Goal: Find specific fact: Find specific fact

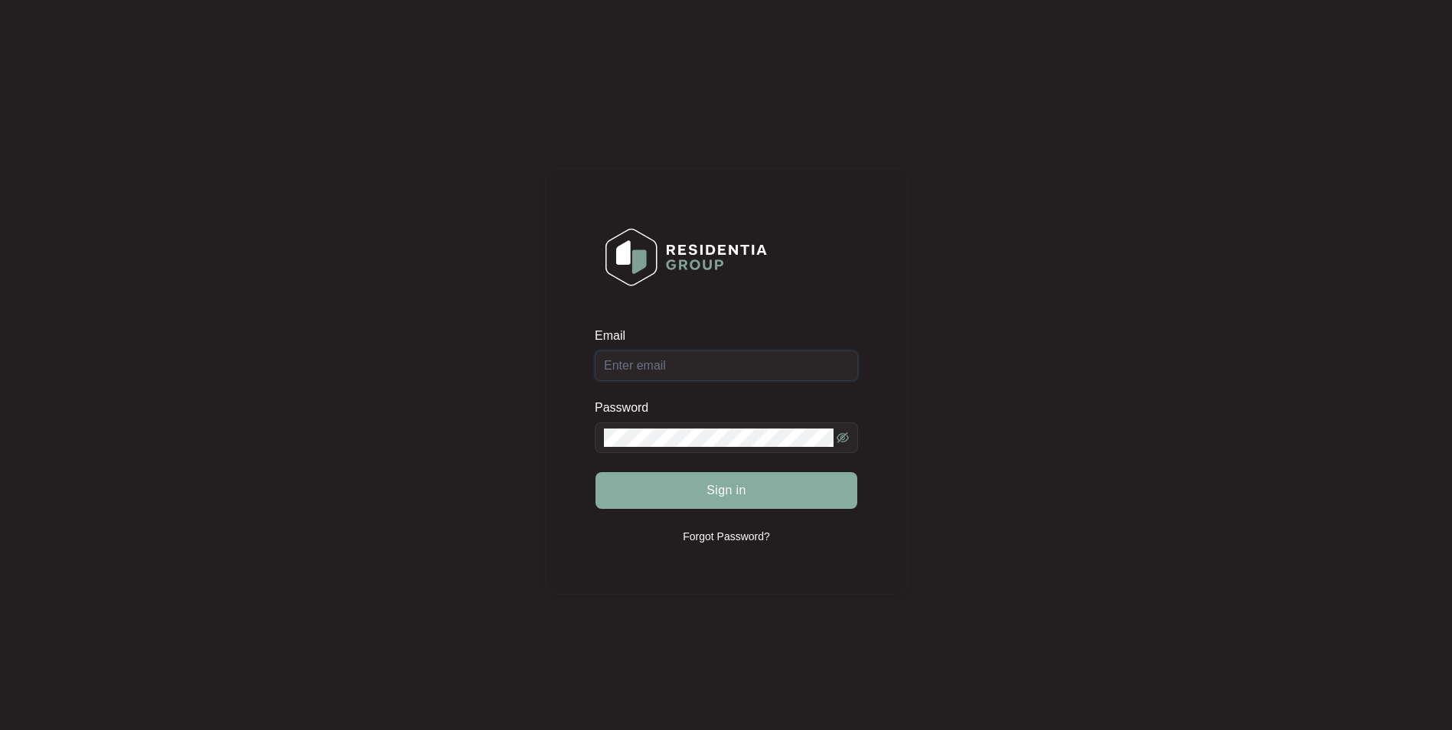
type input "[EMAIL_ADDRESS][DOMAIN_NAME]"
click at [725, 494] on span "Sign in" at bounding box center [726, 490] width 40 height 18
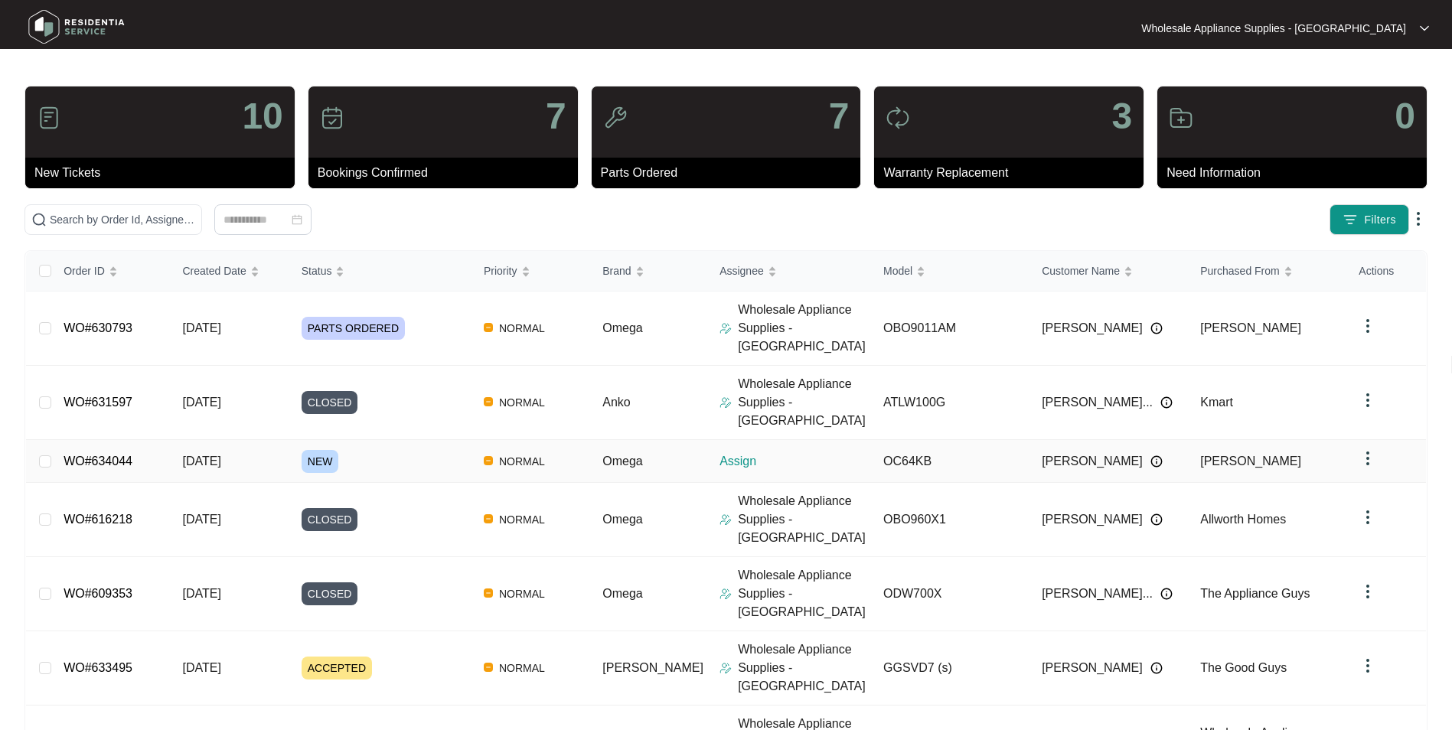
click at [199, 455] on span "[DATE]" at bounding box center [201, 461] width 38 height 13
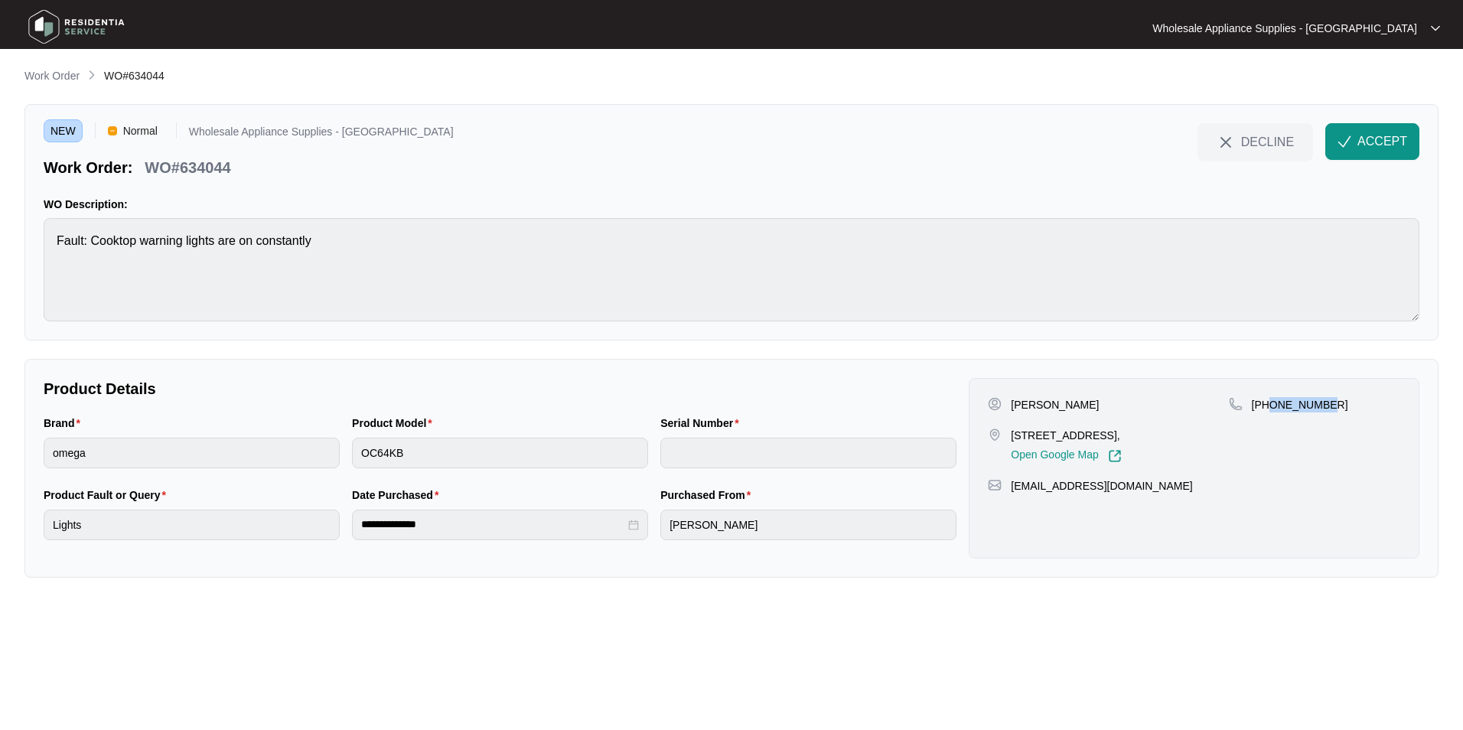
drag, startPoint x: 1320, startPoint y: 407, endPoint x: 1271, endPoint y: 414, distance: 49.5
click at [1271, 414] on div "[PHONE_NUMBER]" at bounding box center [1314, 430] width 171 height 66
copy p "466124230"
click at [1041, 403] on p "[PERSON_NAME]" at bounding box center [1055, 404] width 88 height 15
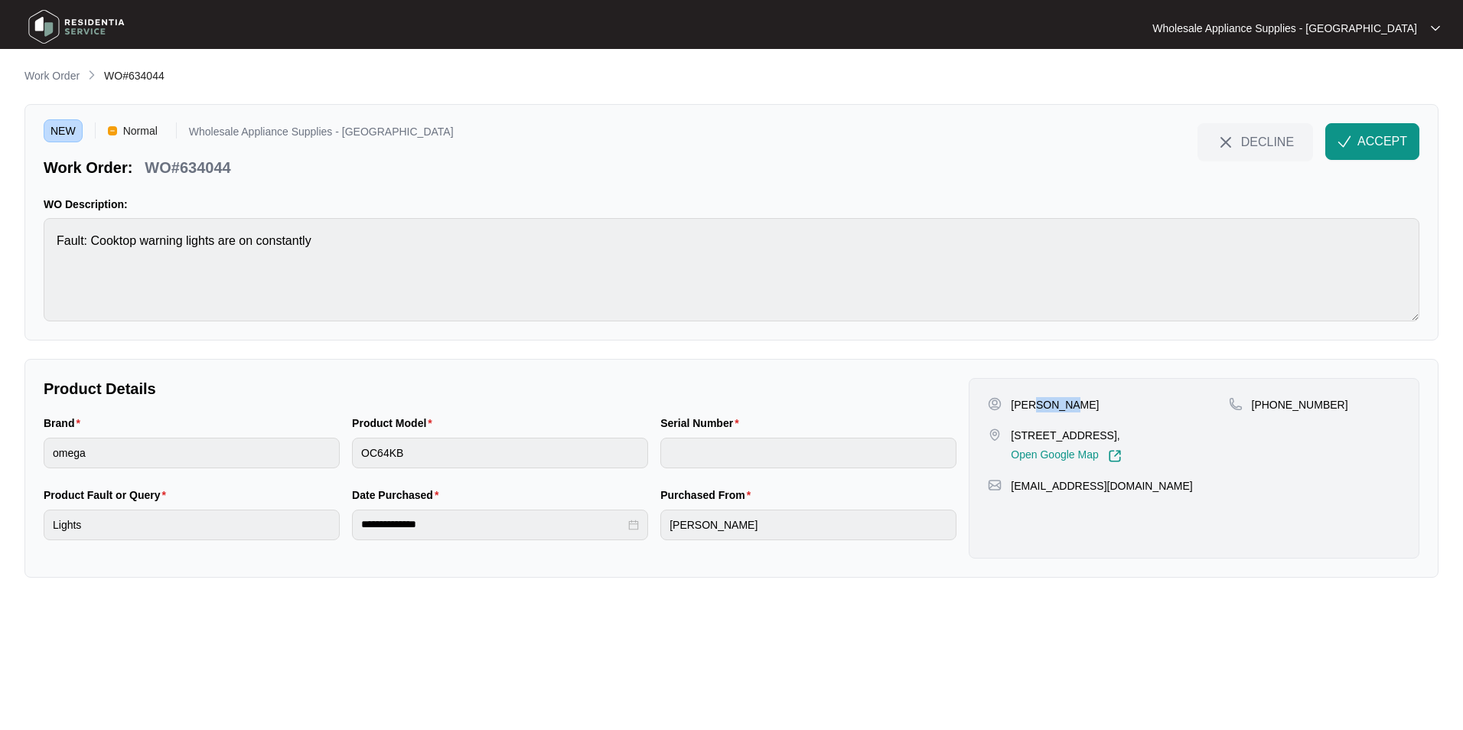
copy p "[PERSON_NAME]"
drag, startPoint x: 1089, startPoint y: 432, endPoint x: 1009, endPoint y: 432, distance: 80.3
click at [1009, 432] on div "[STREET_ADDRESS], Open Google Map" at bounding box center [1108, 445] width 240 height 35
copy p "[STREET_ADDRESS]"
drag, startPoint x: 1130, startPoint y: 487, endPoint x: 1012, endPoint y: 497, distance: 119.0
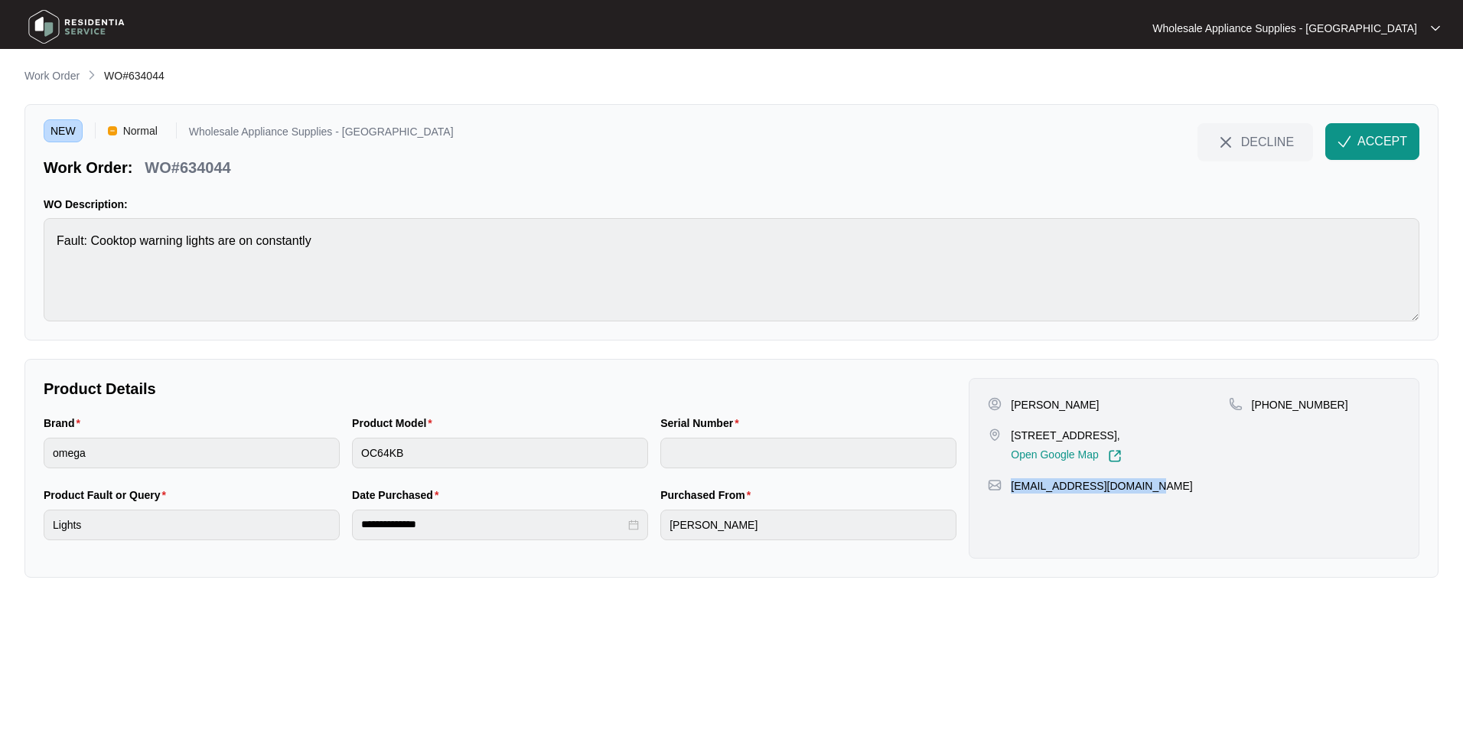
click at [1012, 497] on div "[PERSON_NAME] [STREET_ADDRESS], Open Google Map [PHONE_NUMBER] [EMAIL_ADDRESS][…" at bounding box center [1194, 468] width 451 height 181
copy p "[EMAIL_ADDRESS][DOMAIN_NAME]"
click at [210, 165] on p "WO#634044" at bounding box center [188, 167] width 86 height 21
copy p "634044"
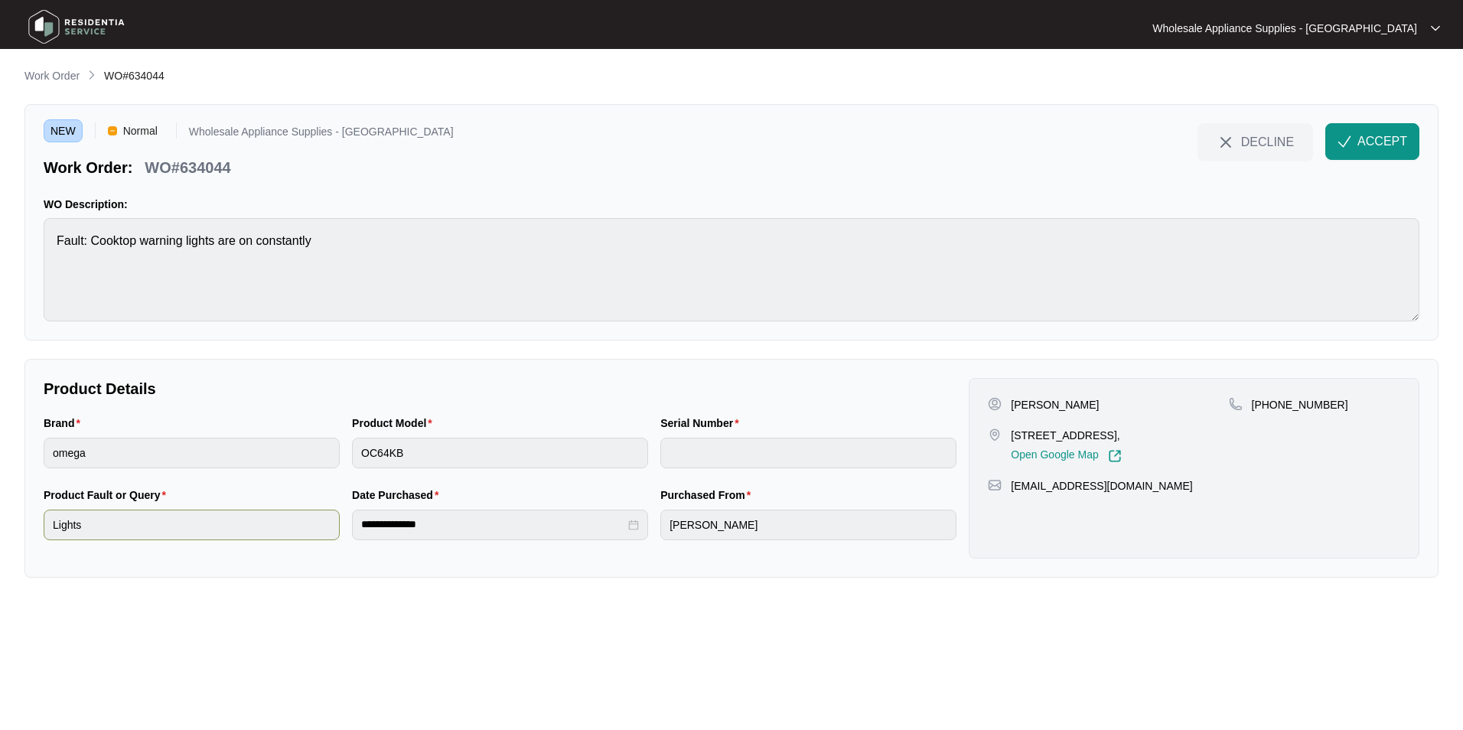
click at [337, 531] on div "**********" at bounding box center [499, 523] width 925 height 72
click at [1339, 138] on img "button" at bounding box center [1345, 142] width 14 height 14
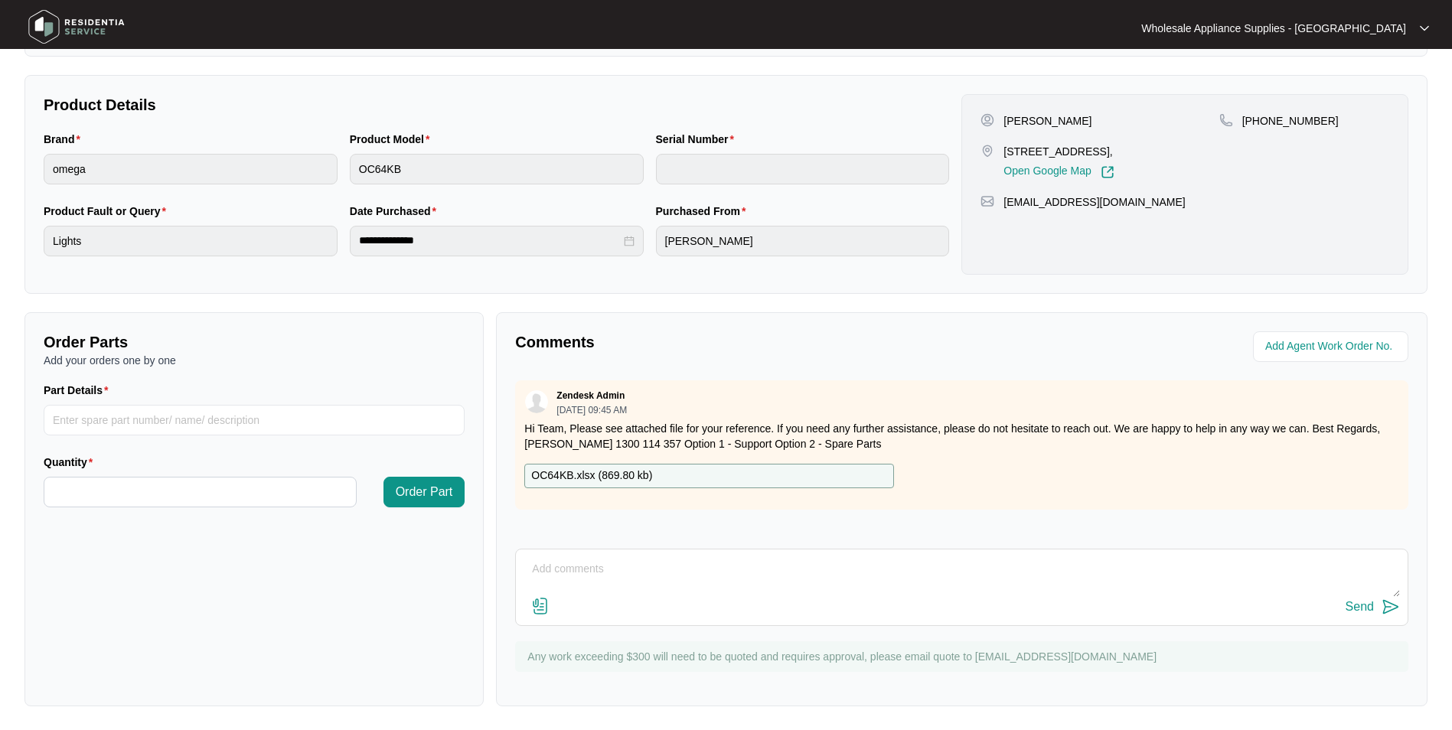
scroll to position [285, 0]
click at [601, 471] on p "OC64KB.xlsx ( 869.80 kb )" at bounding box center [591, 475] width 121 height 17
